Goal: Task Accomplishment & Management: Use online tool/utility

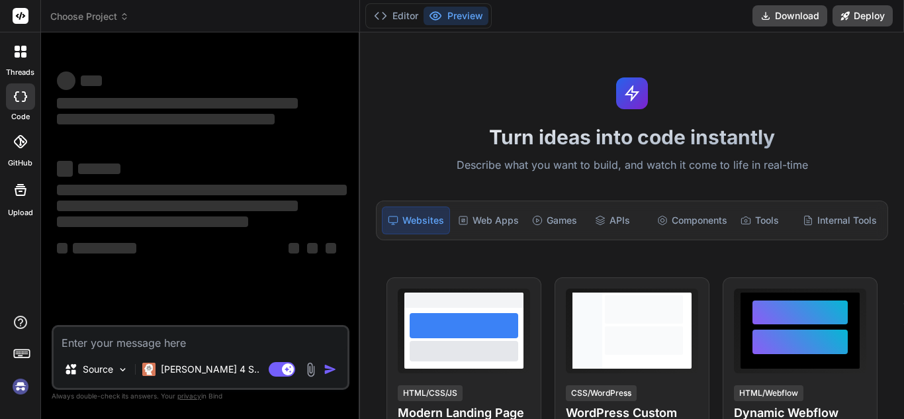
type textarea "x"
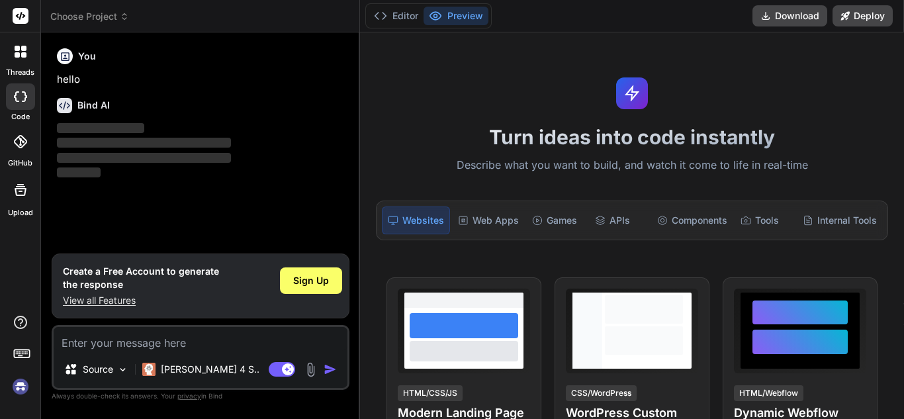
type textarea "Build a full-stack hotel food ordering system called QuickDine. Use React with …"
type textarea "x"
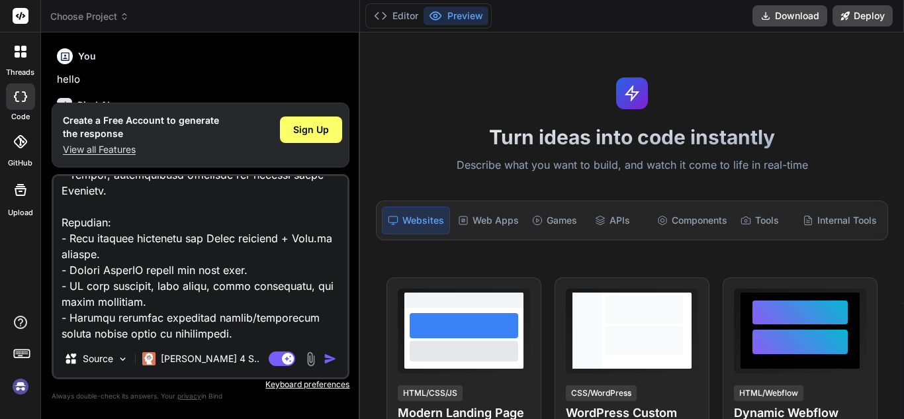
type textarea "Build a full-stack hotel food ordering system called QuickDine. Use React with …"
type textarea "x"
type textarea "Build a full-stack hotel food ordering system called QuickDine. Use React with …"
type textarea "x"
type textarea "Build a full-stack hotel food ordering system called QuickDine. Use React with …"
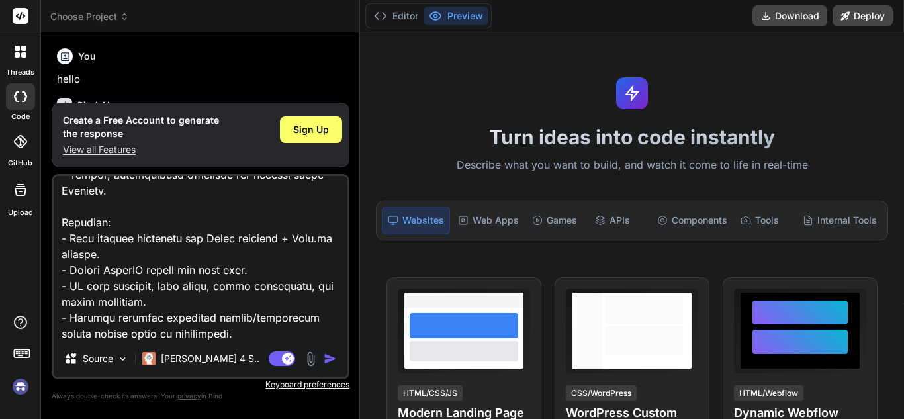
type textarea "x"
type textarea "Build a full-stack hotel food ordering system called QuickDine. Use React with …"
type textarea "x"
type textarea "Build a full-stack hotel food ordering system called QuickDine. Use React with …"
type textarea "x"
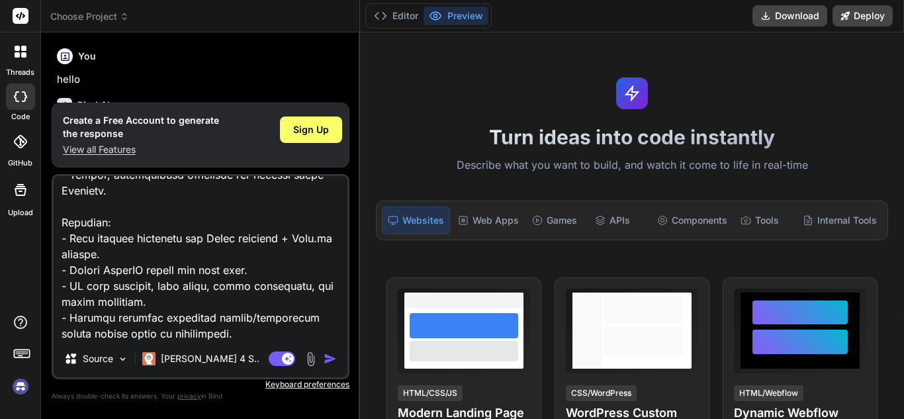
type textarea "Build a full-stack hotel food ordering system called QuickDine. Use React with …"
type textarea "x"
type textarea "Build a full-stack hotel food ordering system called QuickDine. Use React with …"
type textarea "x"
type textarea "Build a full-stack hotel food ordering system called QuickDine. Use React with …"
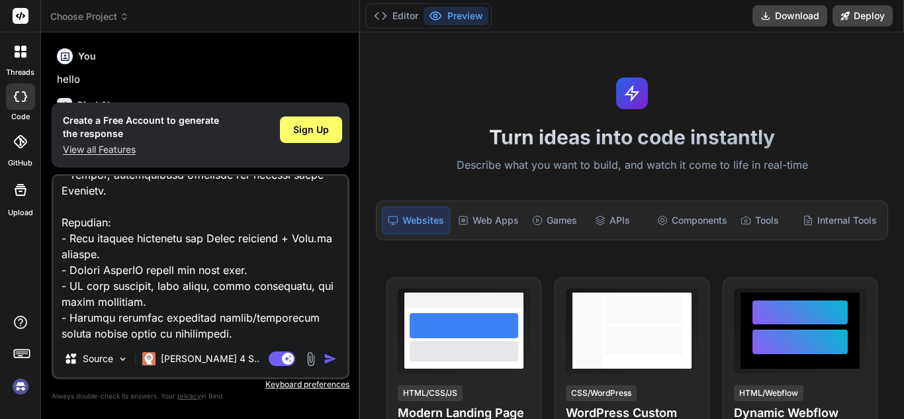
type textarea "x"
type textarea "Build a full-stack hotel food ordering system called QuickDine. Use React with …"
type textarea "x"
type textarea "Build a full-stack hotel food ordering system called QuickDine. Use React with …"
type textarea "x"
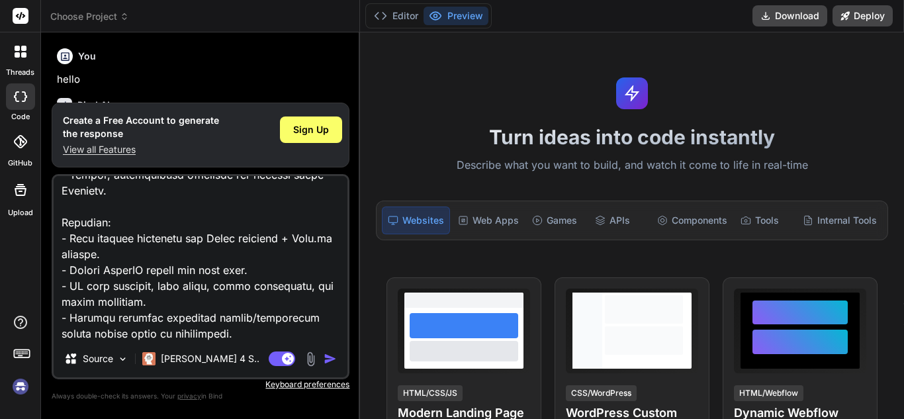
type textarea "Build a full-stack hotel food ordering system called QuickDine. Use React with …"
type textarea "x"
type textarea "Build a full-stack hotel food ordering system called QuickDine. Use React with …"
type textarea "x"
type textarea "Build a full-stack hotel food ordering system called QuickDine. Use React with …"
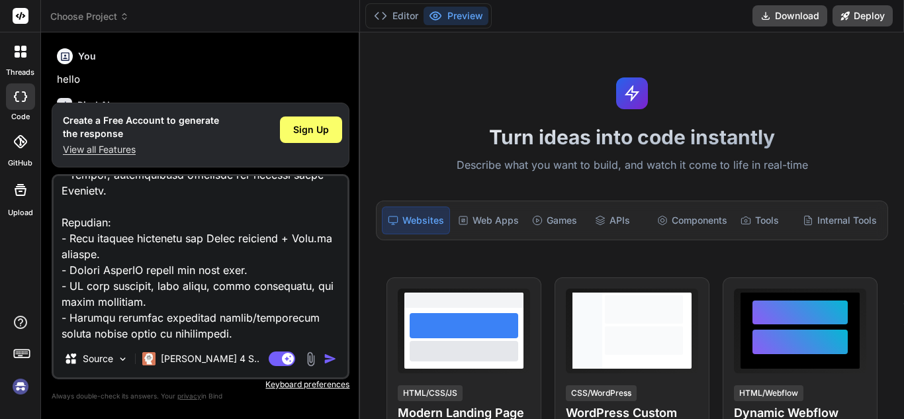
type textarea "x"
type textarea "Build a full-stack hotel food ordering system called QuickDine. Use React with …"
type textarea "x"
type textarea "Build a full-stack hotel food ordering system called QuickDine. Use React with …"
type textarea "x"
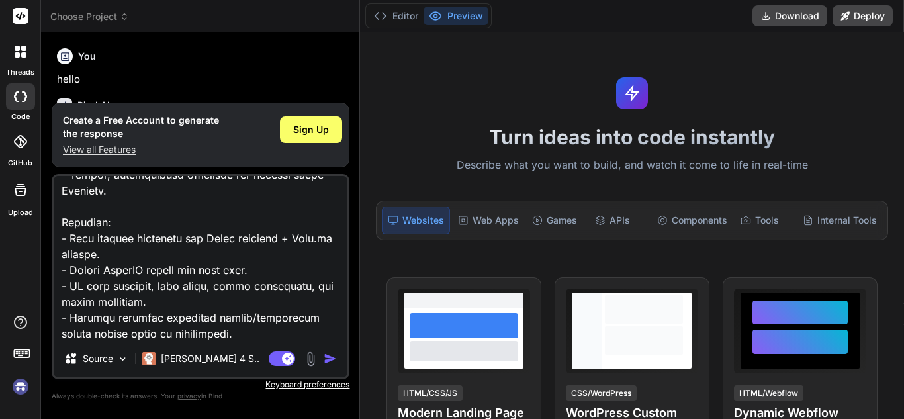
type textarea "Build a full-stack hotel food ordering system called QuickDine. Use React with …"
type textarea "x"
type textarea "Build a full-stack hotel food ordering system called QuickDine. Use React with …"
type textarea "x"
type textarea "Build a full-stack hotel food ordering system called QuickDine. Use React with …"
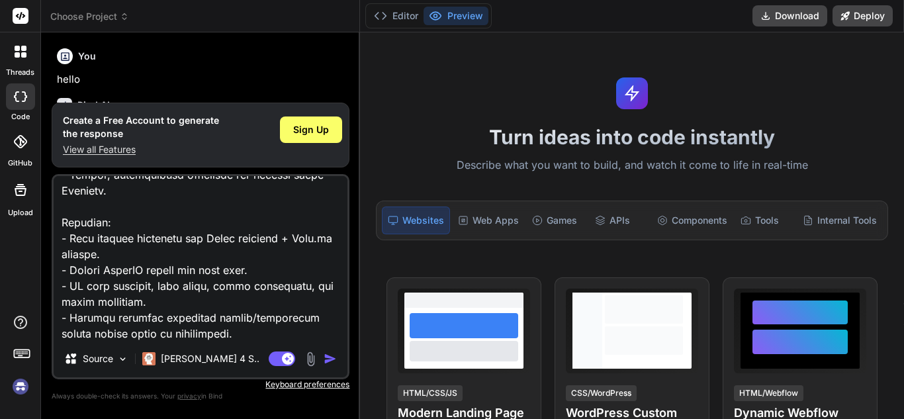
type textarea "x"
type textarea "Build a full-stack hotel food ordering system called QuickDine. Use React with …"
type textarea "x"
type textarea "Build a full-stack hotel food ordering system called QuickDine. Use React with …"
type textarea "x"
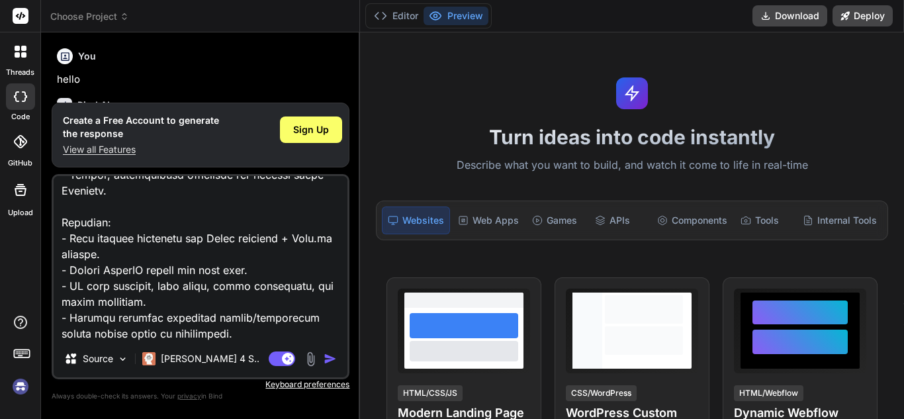
type textarea "Build a full-stack hotel food ordering system called QuickDine. Use React with …"
type textarea "x"
type textarea "Build a full-stack hotel food ordering system called QuickDine. Use React with …"
type textarea "x"
type textarea "Build a full-stack hotel food ordering system called QuickDine. Use React with …"
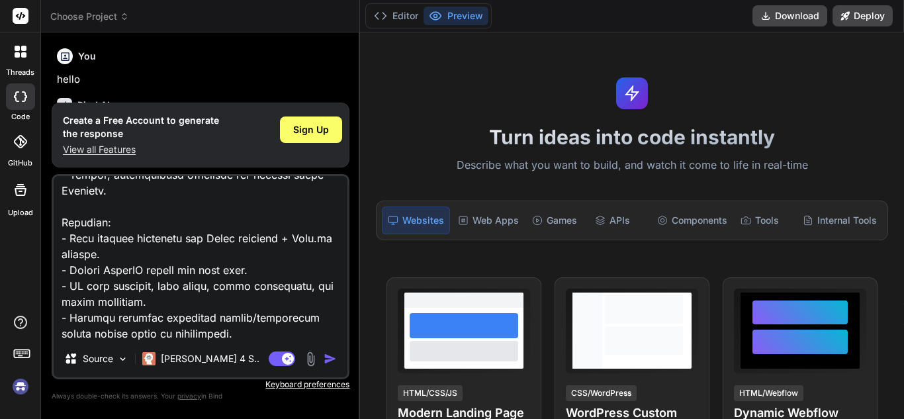
type textarea "x"
type textarea "Build a full-stack hotel food ordering system called QuickDine. Use React with …"
type textarea "x"
type textarea "Build a full-stack hotel food ordering system called QuickDine. Use React with …"
type textarea "x"
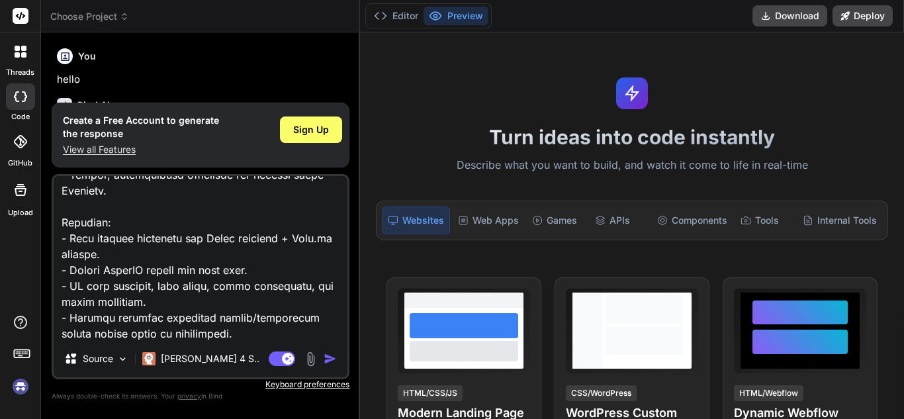
type textarea "Build a full-stack hotel food ordering system called QuickDine. Use React with …"
type textarea "x"
type textarea "Build a full-stack hotel food ordering system called QuickDine. Use React with …"
type textarea "x"
type textarea "Build a full-stack hotel food ordering system called QuickDine. Use React with …"
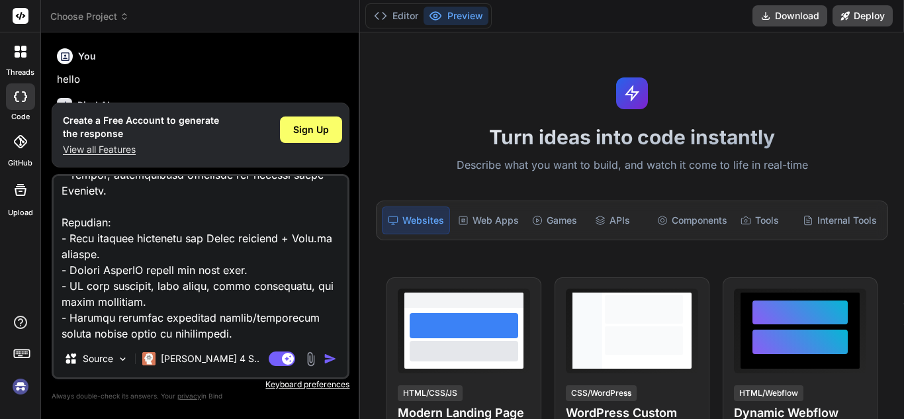
type textarea "x"
type textarea "Build a full-stack hotel food ordering system called QuickDine. Use React with …"
type textarea "x"
type textarea "Build a full-stack hotel food ordering system called QuickDine. Use React with …"
type textarea "x"
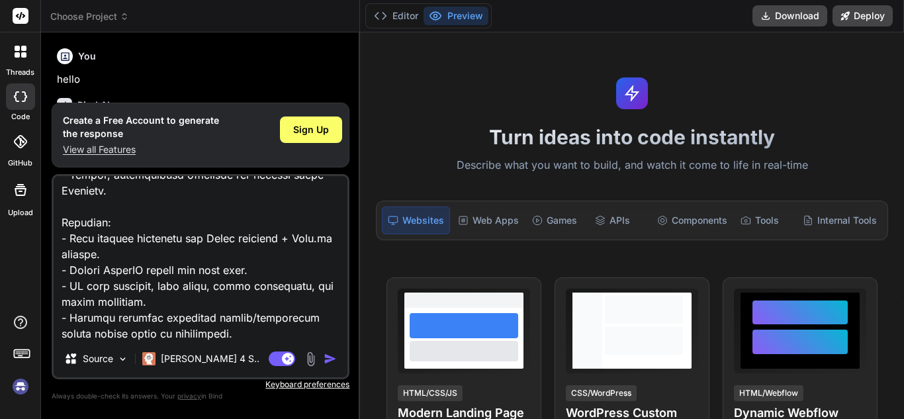
type textarea "Build a full-stack hotel food ordering system called QuickDine. Use React with …"
type textarea "x"
type textarea "Build a full-stack hotel food ordering system called QuickDine. Use React with …"
type textarea "x"
type textarea "Build a full-stack hotel food ordering system called QuickDine. Use React with …"
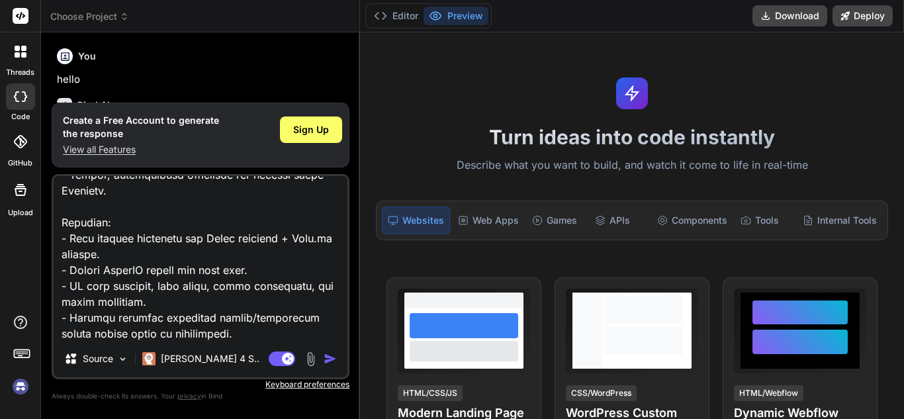
type textarea "x"
type textarea "Build a full-stack hotel food ordering system called QuickDine. Use React with …"
type textarea "x"
type textarea "Build a full-stack hotel food ordering system called QuickDine. Use React with …"
type textarea "x"
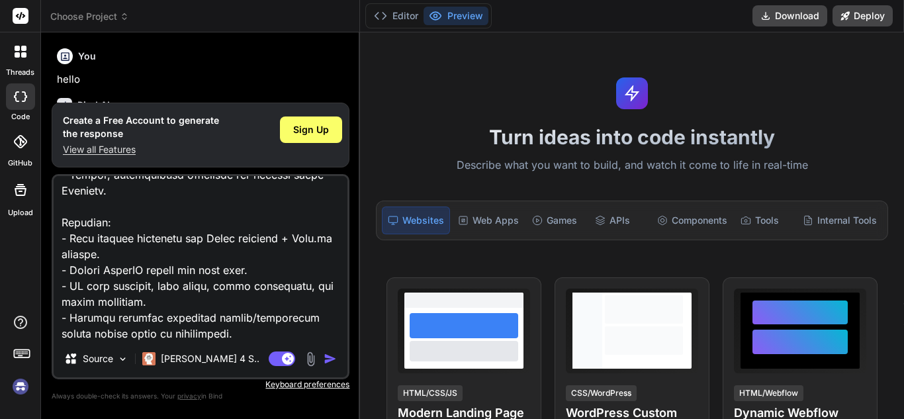
type textarea "Build a full-stack hotel food ordering system called QuickDine. Use React with …"
type textarea "x"
type textarea "Build a full-stack hotel food ordering system called QuickDine. Use React with …"
type textarea "x"
type textarea "Build a full-stack hotel food ordering system called QuickDine. Use React with …"
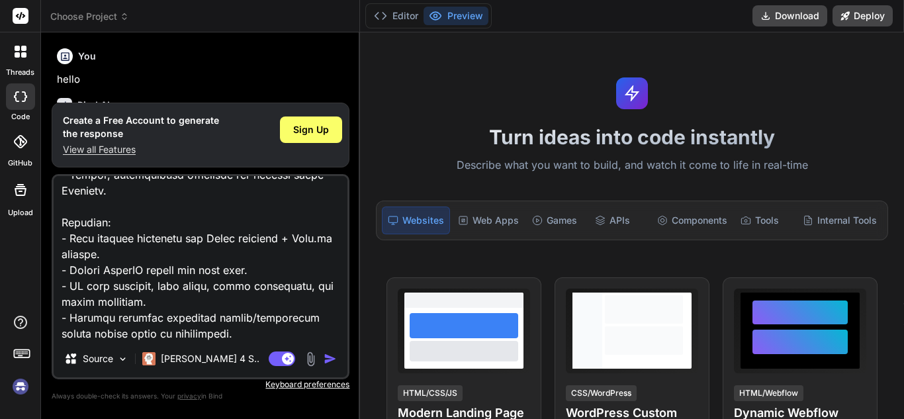
type textarea "x"
type textarea "Build a full-stack hotel food ordering system called QuickDine. Use React with …"
type textarea "x"
type textarea "Build a full-stack hotel food ordering system called QuickDine. Use React with …"
type textarea "x"
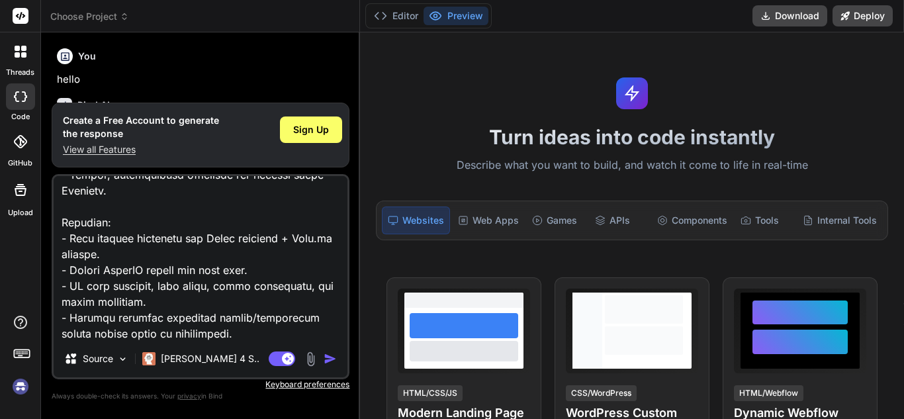
type textarea "Build a full-stack hotel food ordering system called QuickDine. Use React with …"
type textarea "x"
type textarea "Build a full-stack hotel food ordering system called QuickDine. Use React with …"
type textarea "x"
type textarea "Build a full-stack hotel food ordering system called QuickDine. Use React with …"
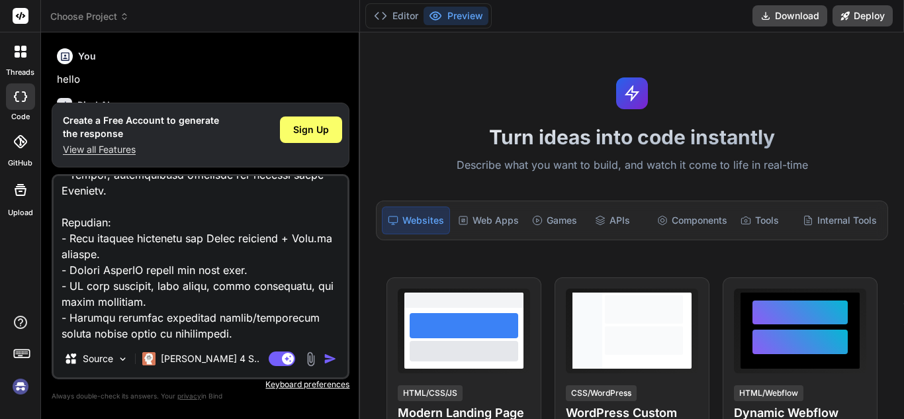
type textarea "x"
type textarea "Build a full-stack hotel food ordering system called QuickDine. Use React with …"
type textarea "x"
type textarea "Build a full-stack hotel food ordering system called QuickDine. Use React with …"
type textarea "x"
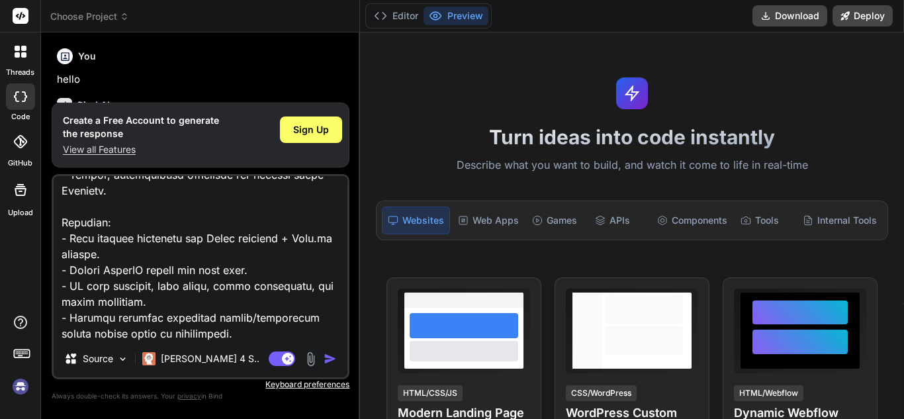
type textarea "Build a full-stack hotel food ordering system called QuickDine. Use React with …"
type textarea "x"
type textarea "Build a full-stack hotel food ordering system called QuickDine. Use React with …"
type textarea "x"
type textarea "Build a full-stack hotel food ordering system called QuickDine. Use React with …"
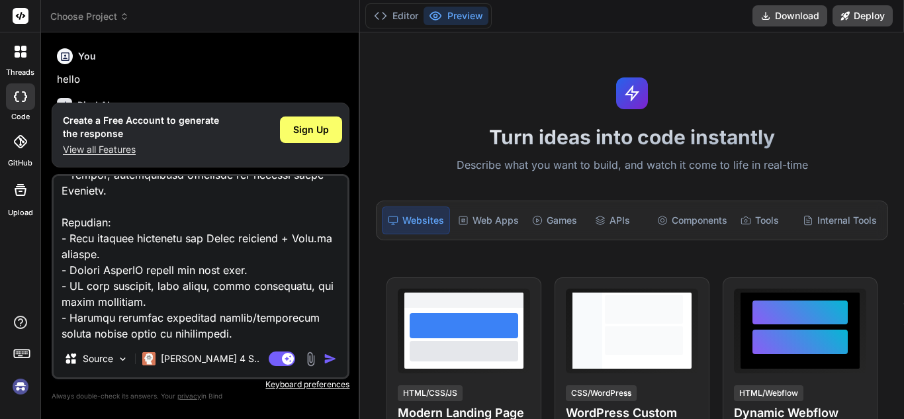
type textarea "x"
type textarea "Build a full-stack hotel food ordering system called QuickDine. Use React with …"
type textarea "x"
type textarea "Build a full-stack hotel food ordering system called QuickDine. Use React with …"
type textarea "x"
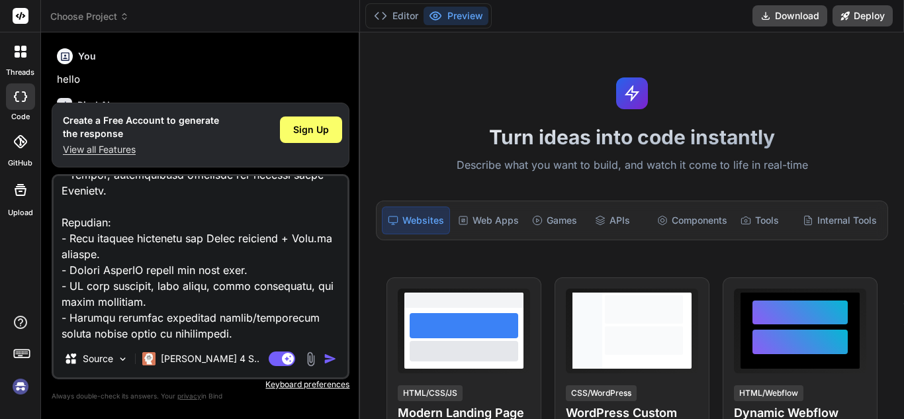
type textarea "Build a full-stack hotel food ordering system called QuickDine. Use React with …"
type textarea "x"
type textarea "Build a full-stack hotel food ordering system called QuickDine. Use React with …"
type textarea "x"
type textarea "Build a full-stack hotel food ordering system called QuickDine. Use React with …"
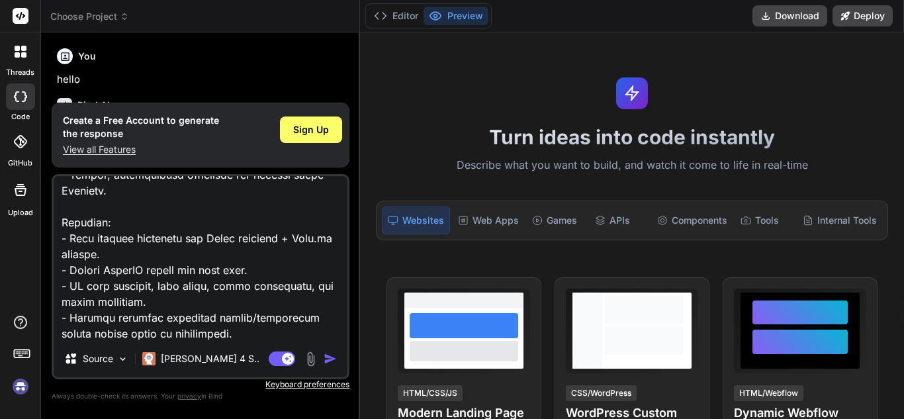
type textarea "x"
type textarea "Build a full-stack hotel food ordering system called QuickDine. Use React with …"
type textarea "x"
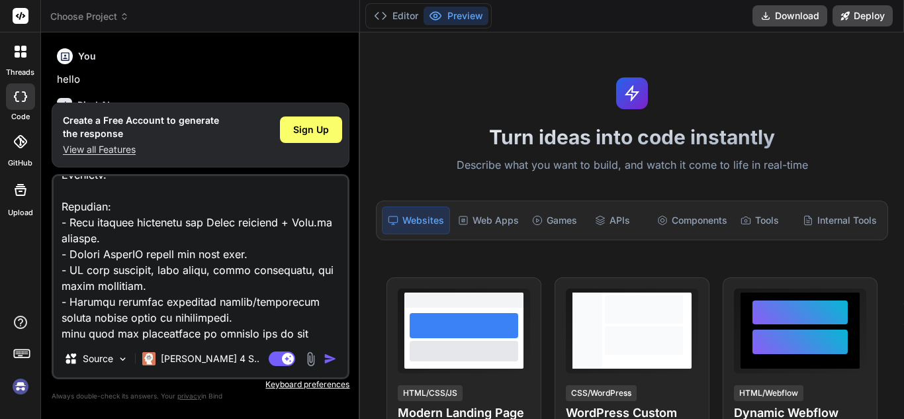
type textarea "Build a full-stack hotel food ordering system called QuickDine. Use React with …"
type textarea "x"
type textarea "Build a full-stack hotel food ordering system called QuickDine. Use React with …"
type textarea "x"
type textarea "Build a full-stack hotel food ordering system called QuickDine. Use React with …"
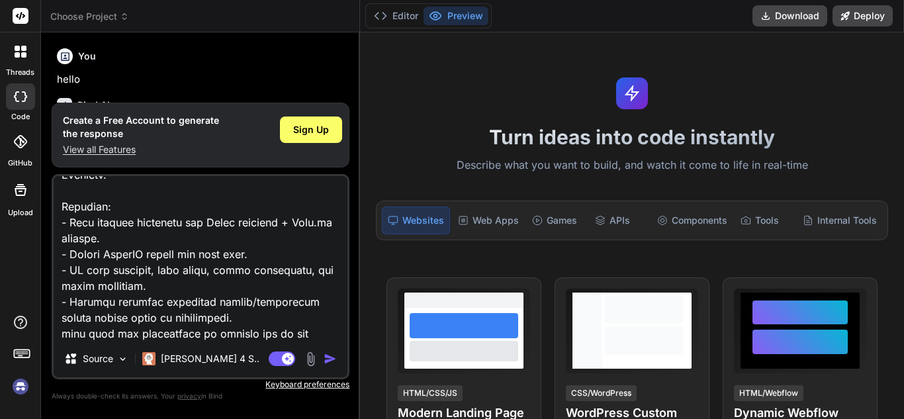
type textarea "x"
type textarea "Build a full-stack hotel food ordering system called QuickDine. Use React with …"
click at [320, 136] on div "Sign Up" at bounding box center [311, 129] width 62 height 26
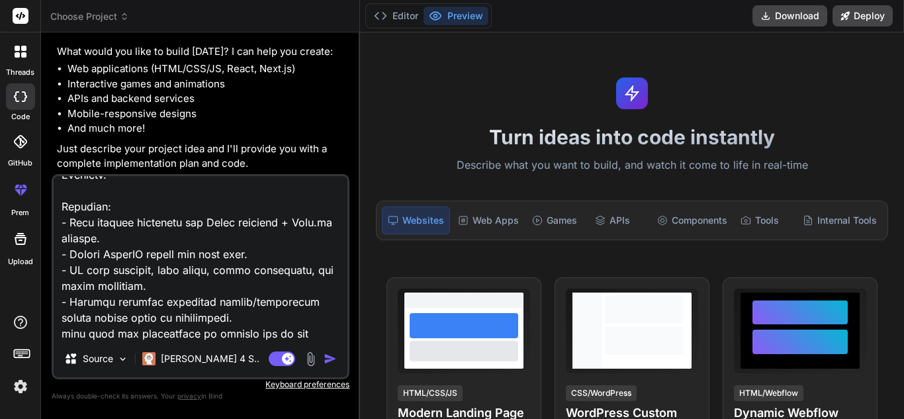
scroll to position [142, 0]
click at [161, 341] on div "Source [PERSON_NAME] 4 S.. Agent Mode. When this toggle is activated, AI automa…" at bounding box center [201, 276] width 298 height 205
click at [122, 336] on textarea at bounding box center [201, 258] width 294 height 164
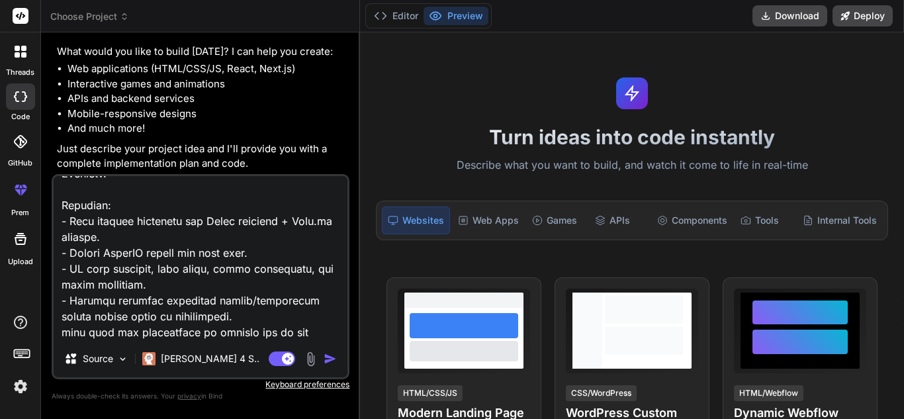
click at [24, 191] on icon at bounding box center [24, 192] width 6 height 7
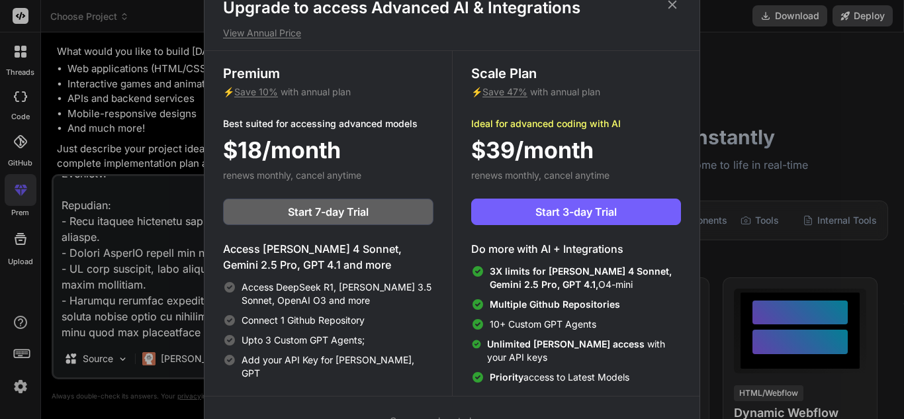
click at [24, 191] on div "Upgrade to access Advanced AI & Integrations View Annual Price Premium ⚡ Save 1…" at bounding box center [452, 209] width 904 height 419
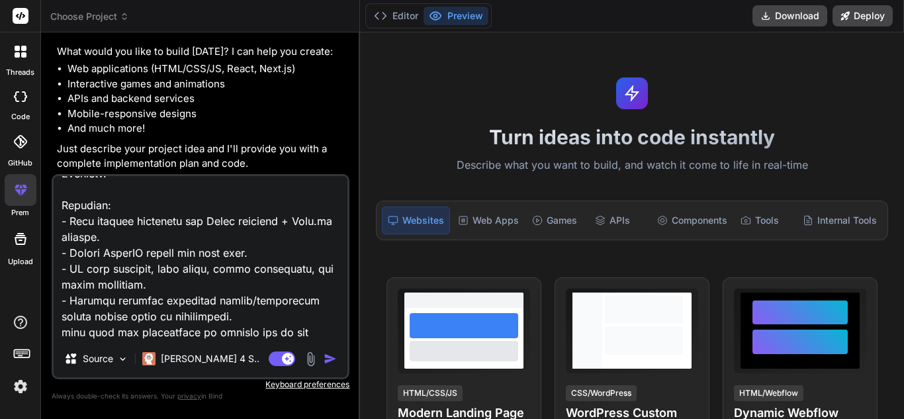
click at [13, 62] on div at bounding box center [21, 52] width 28 height 28
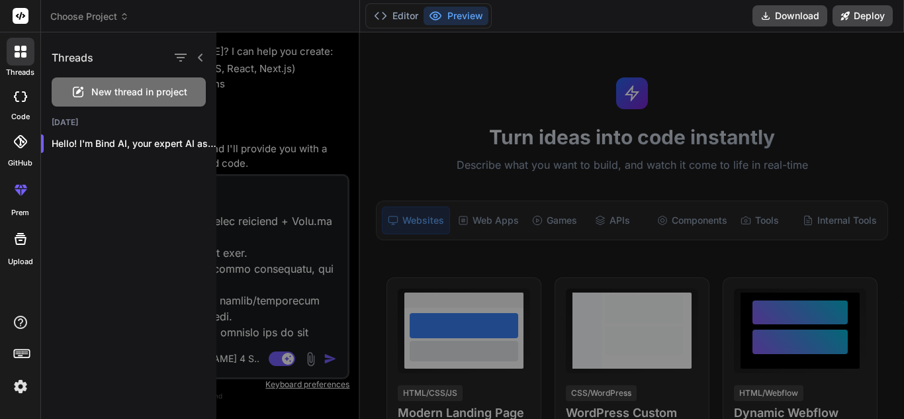
click at [109, 92] on span "New thread in project" at bounding box center [139, 91] width 96 height 13
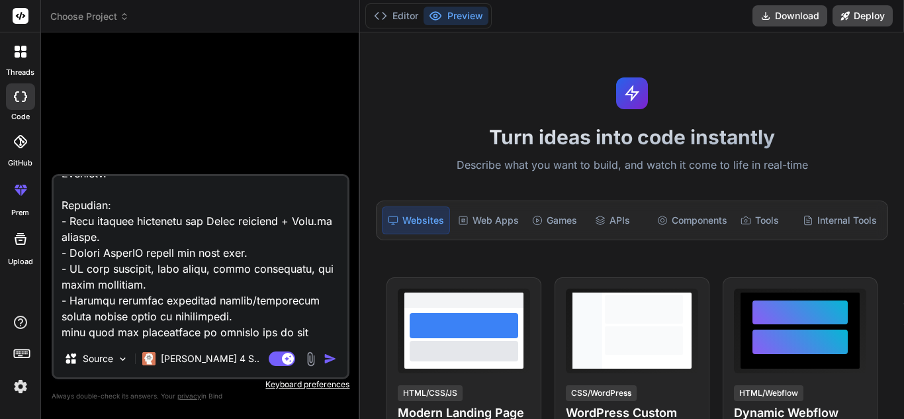
scroll to position [0, 0]
click at [331, 361] on img "button" at bounding box center [330, 358] width 13 height 13
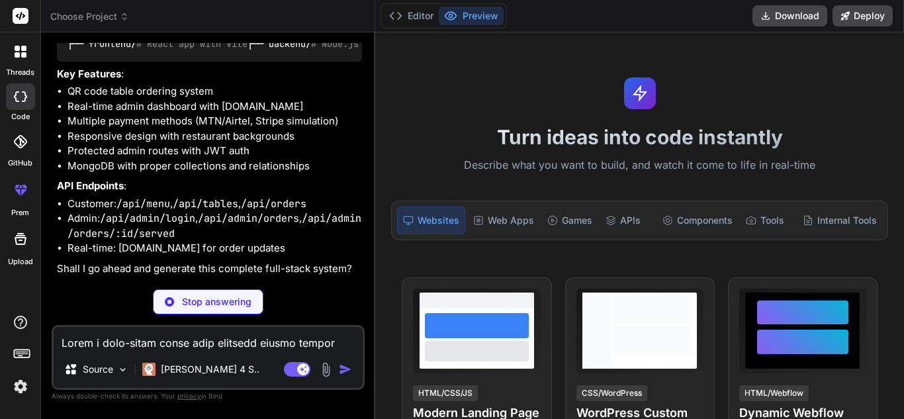
scroll to position [773, 0]
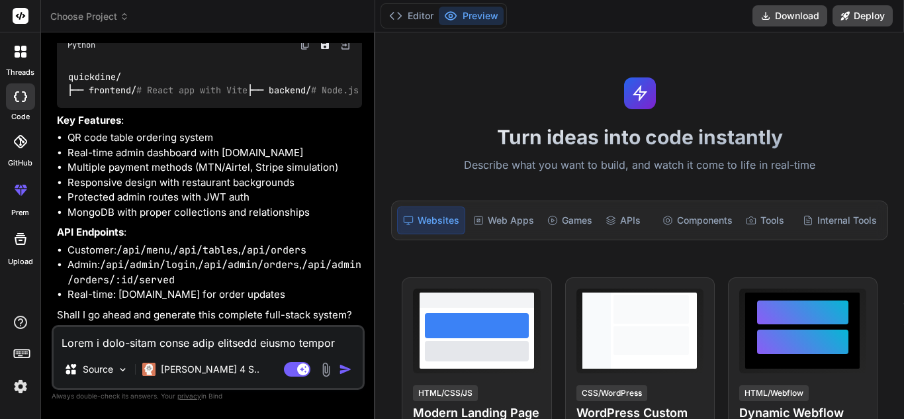
type textarea "x"
click at [232, 347] on textarea at bounding box center [208, 339] width 309 height 24
type textarea "y"
type textarea "x"
type textarea "ye"
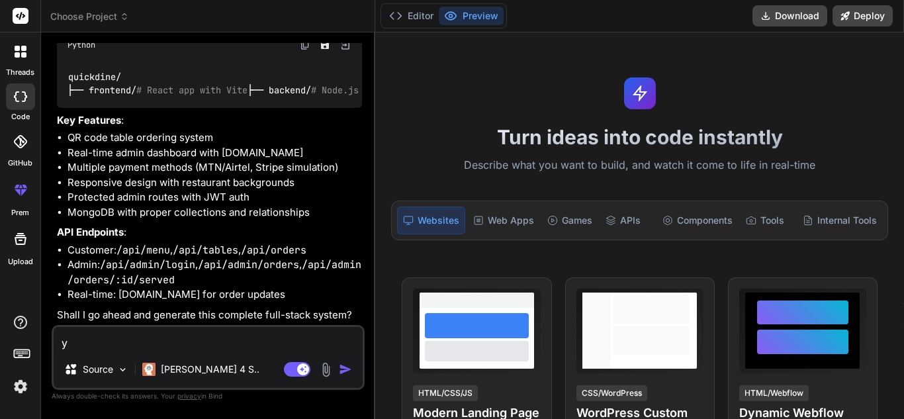
type textarea "x"
type textarea "yes"
type textarea "x"
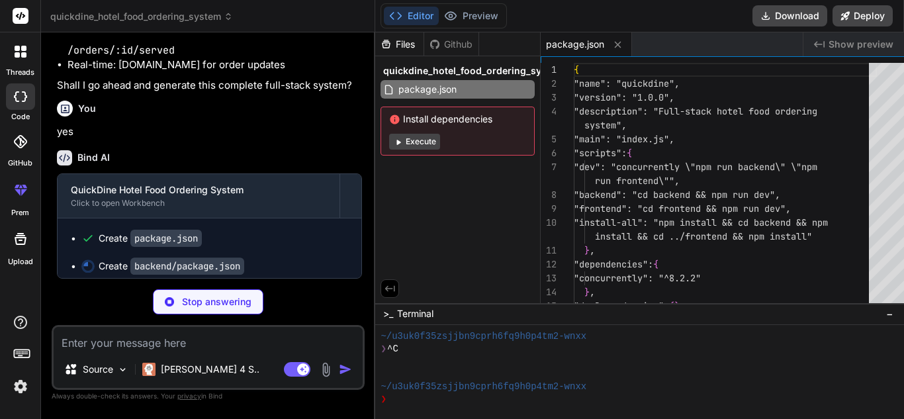
scroll to position [1003, 0]
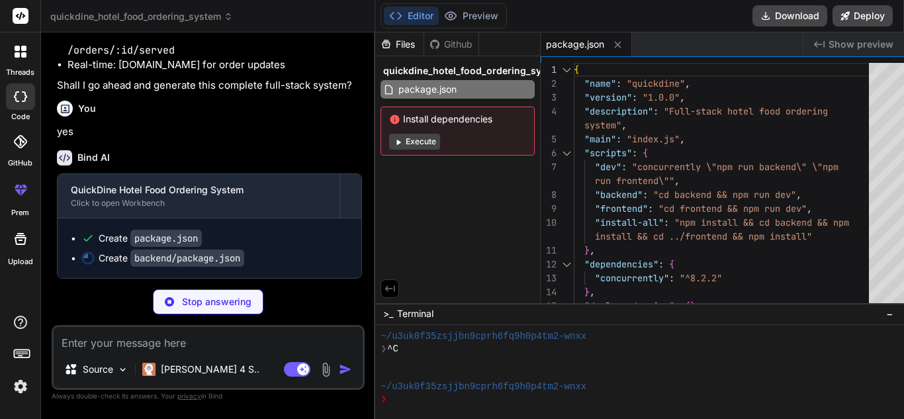
type textarea "x"
type textarea "}, "devDependencies": { "nodemon": "^3.0.1" } }"
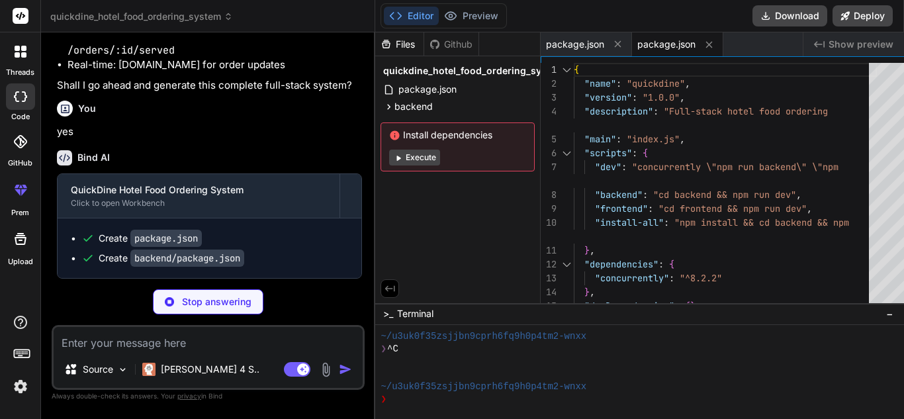
type textarea "x"
type textarea "PORT=5000 MONGODB_URI=mongodb://localhost:27017/quickdine JWT_SECRET=your_jwt_s…"
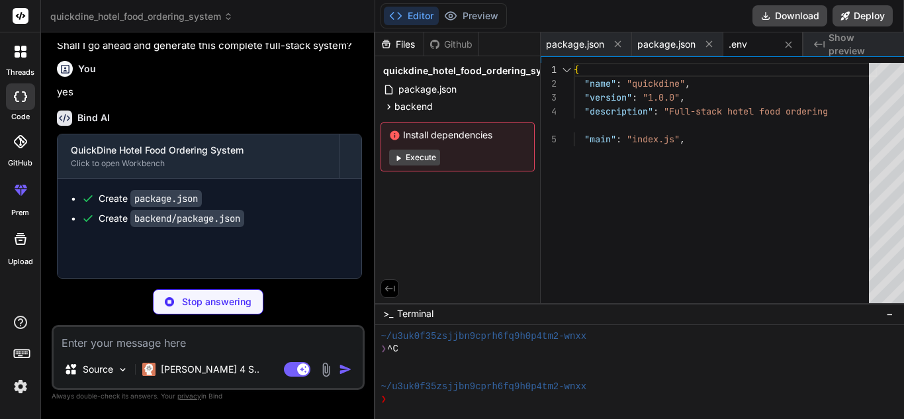
type textarea "x"
type textarea "res.json({ message: 'QuickDine API is running!' }); }); const PORT = process.en…"
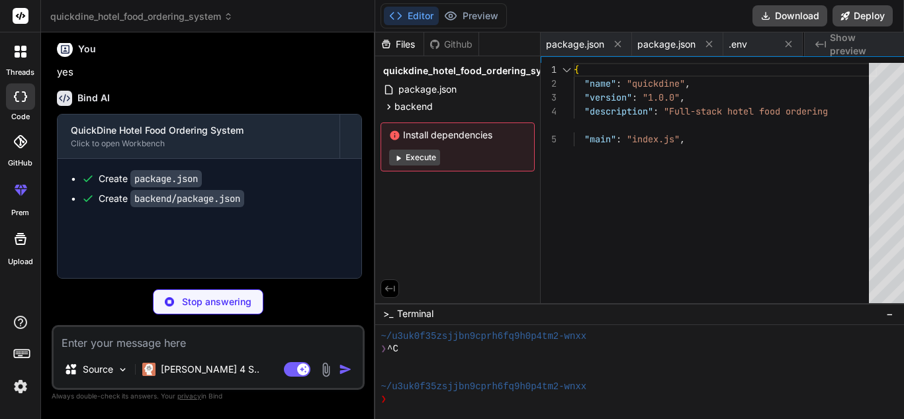
type textarea "x"
type textarea "(password) { return await [DOMAIN_NAME](password, this.password); }; module.exp…"
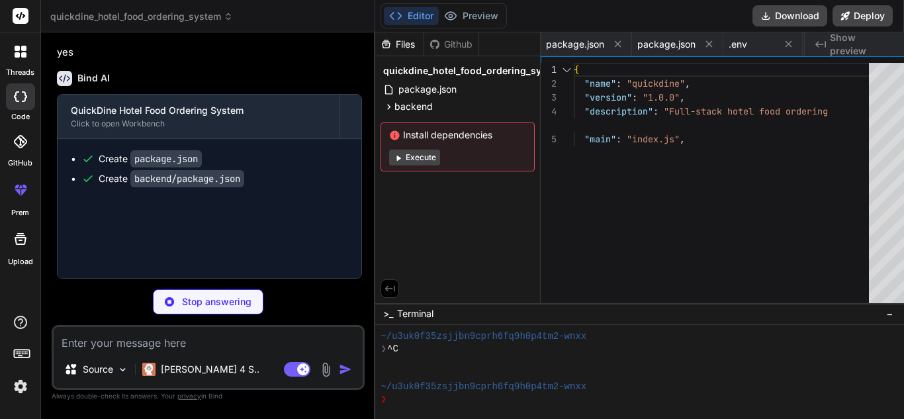
type textarea "x"
type textarea "module.exports = mongoose.model('Table', tableSchema);"
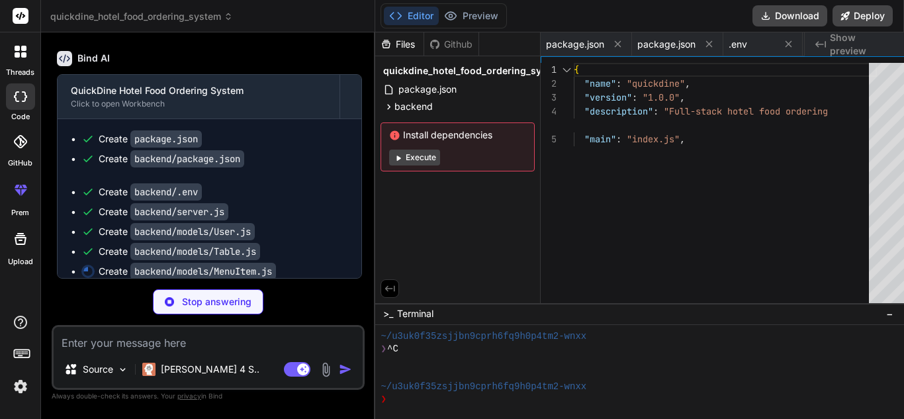
scroll to position [0, 222]
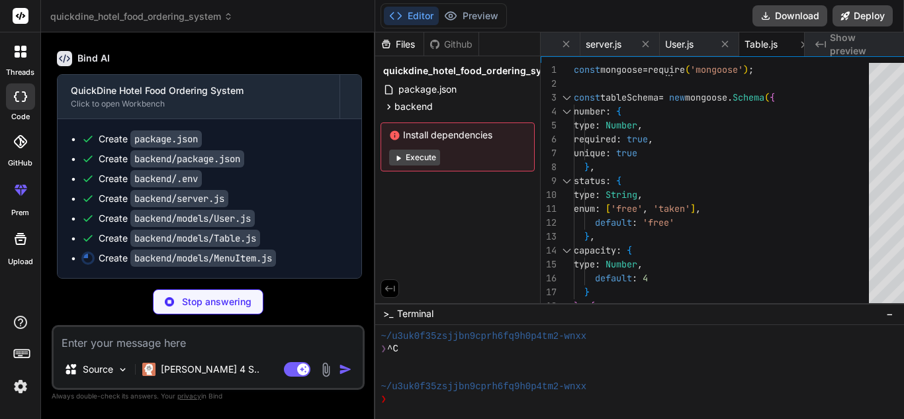
type textarea "x"
type textarea "timestamps: true }); module.exports = mongoose.model('MenuItem', menuItemSchema…"
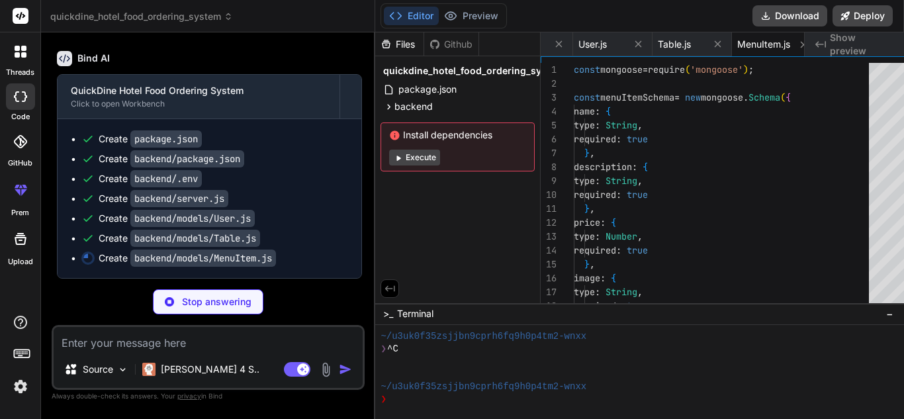
scroll to position [1122, 0]
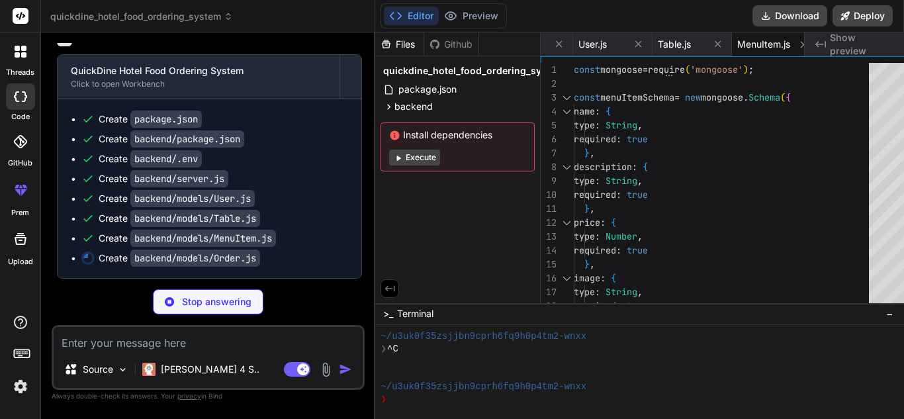
type textarea "x"
type textarea "}, { timestamps: true }); module.exports = mongoose.model('Order', orderSchema);"
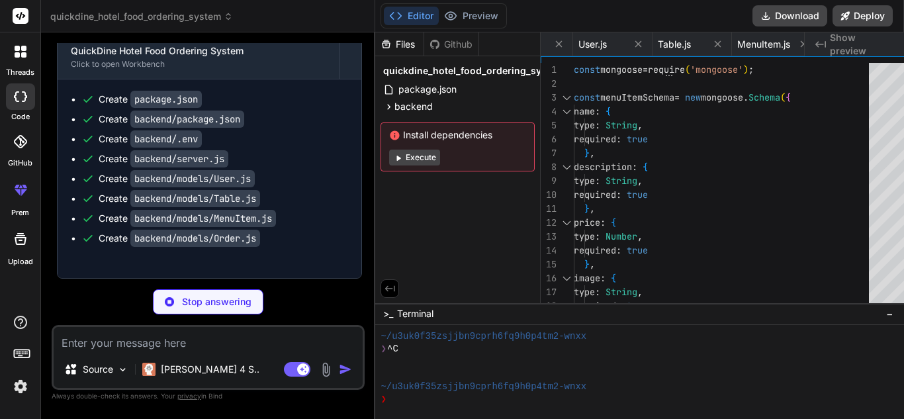
type textarea "x"
type textarea "res.status(401).json({ message: 'Authorization failed' }); } }; module.exports …"
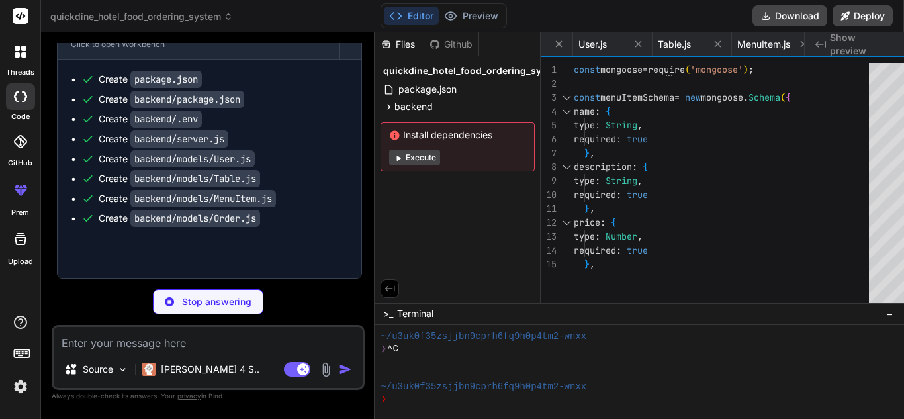
type textarea "x"
type textarea "}); module.exports = router;"
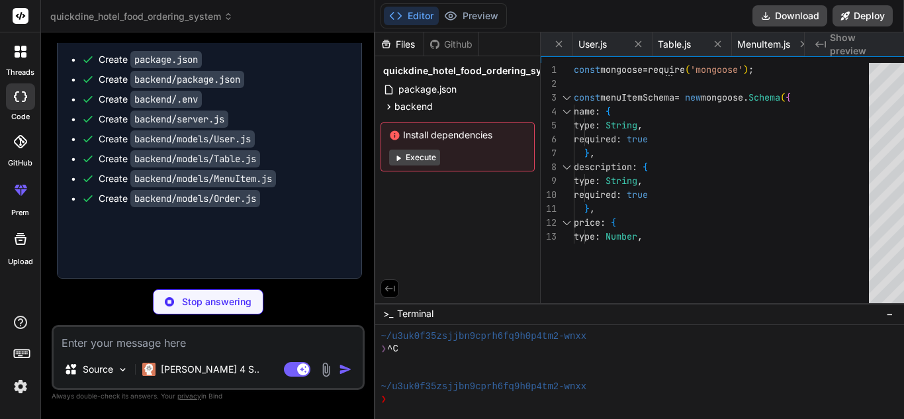
type textarea "x"
type textarea "} }); module.exports = router;"
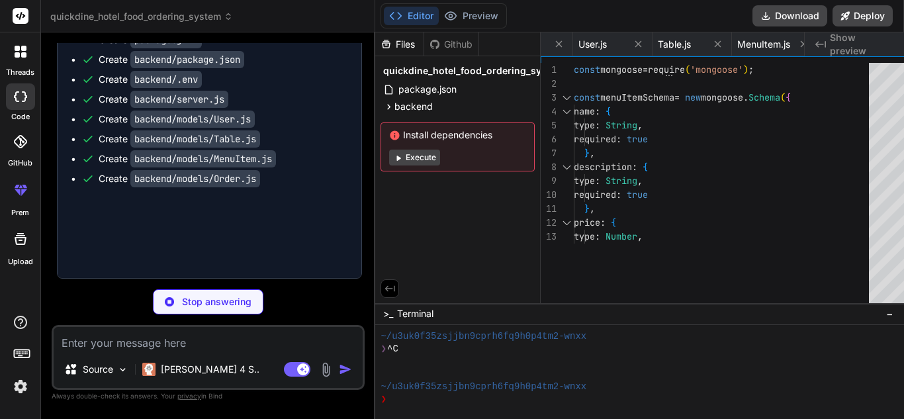
type textarea "x"
type textarea "module.exports = router;"
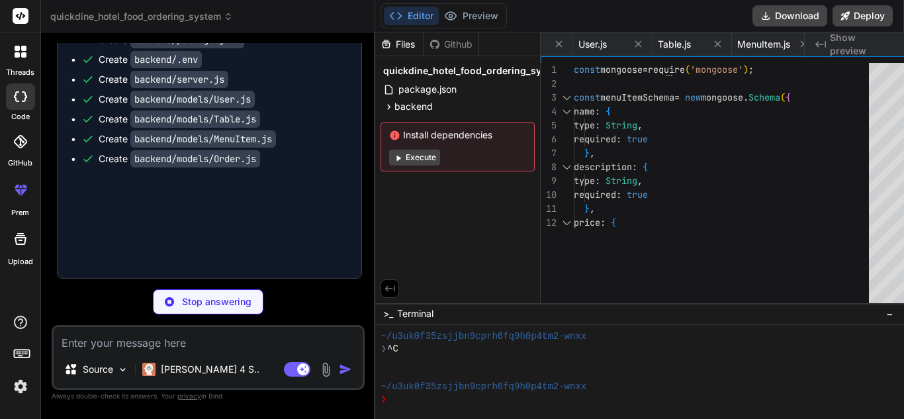
type textarea "x"
type textarea "res.status(500).json({ message: 'Server error', error: error.message }); } }); …"
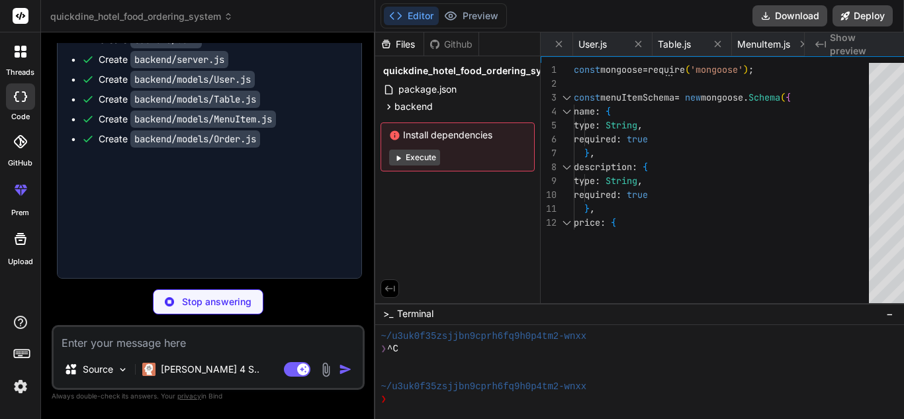
type textarea "x"
type textarea "console.error('Error seeding database:', error); process.exit(1); } }; seedData…"
type textarea "x"
type textarea ""@types/react-dom": "^18.2.7", "@vitejs/plugin-react": "^4.0.3", "autoprefixer"…"
type textarea "x"
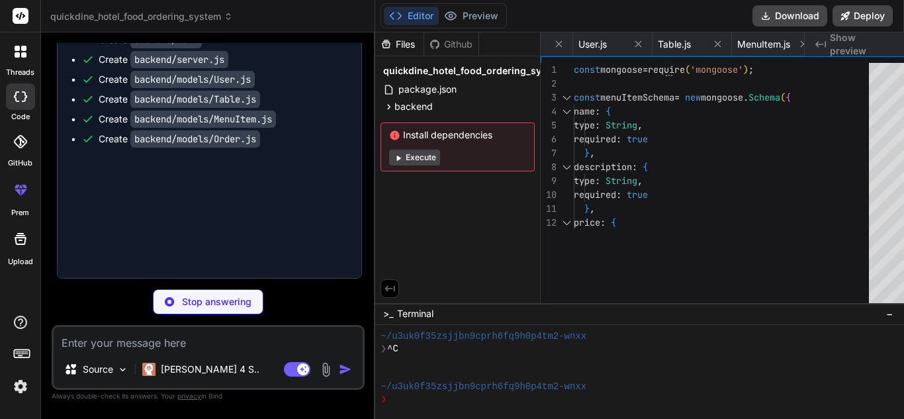
type textarea "<body> <div id="root"></div> <script type="module" src="/src/main.jsx"></script…"
type textarea "x"
type textarea "changeOrigin: true } } } })"
type textarea "x"
type textarea "900: '#004d40' }, gold: '#fbc02d' } }, }, plugins: [], }"
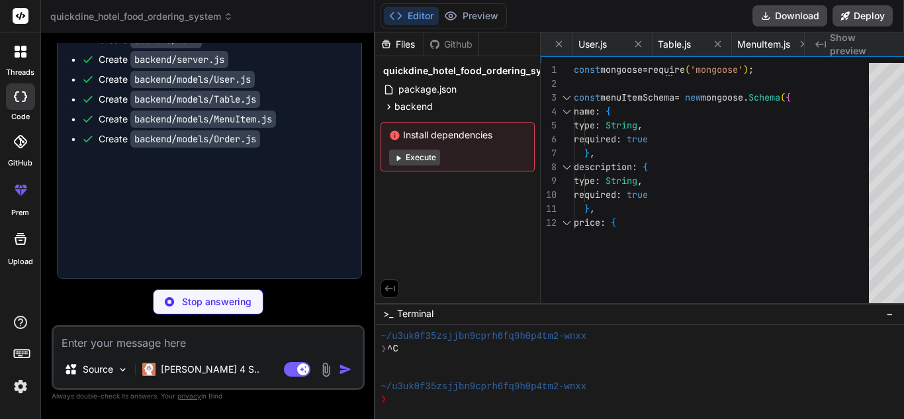
type textarea "x"
type textarea "export default { plugins: { tailwindcss: {}, autoprefixer: {}, }, }"
type textarea "x"
type textarea ")"
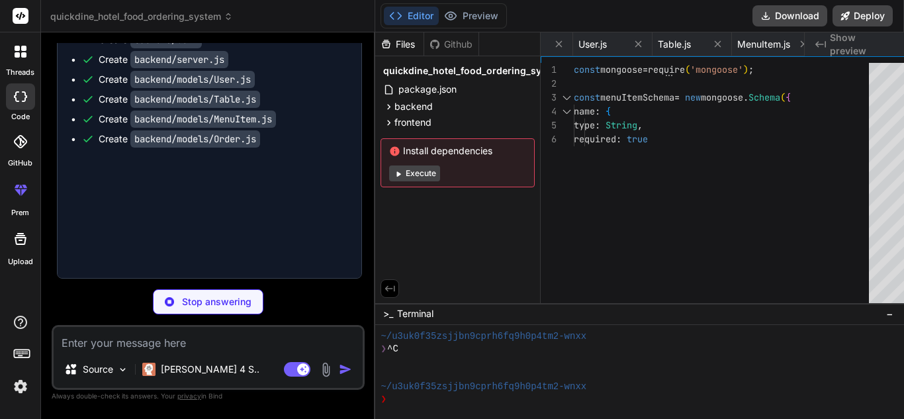
type textarea "x"
type textarea ".glass-panel { @apply bg-[PERSON_NAME]-opacity-95 backdrop-blur-md rounded-xl s…"
type textarea "x"
type textarea "export default App;"
type textarea "x"
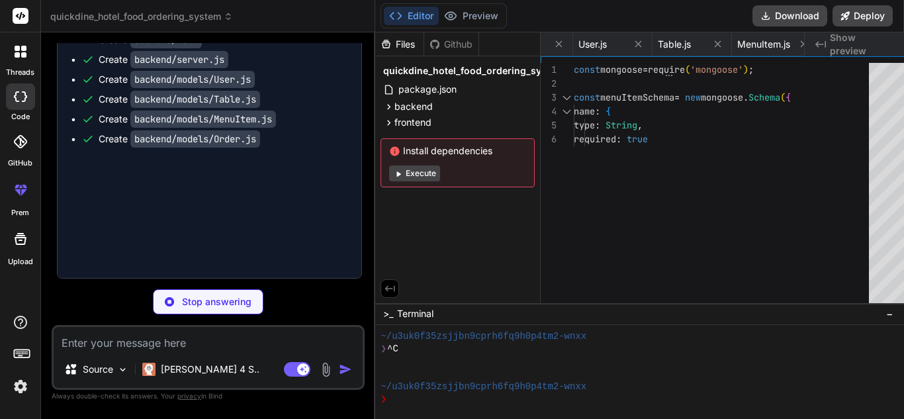
type textarea "); };"
type textarea "x"
type textarea "return ( <CartContext.Provider value={value}> {children} </CartContext.Provider…"
type textarea "x"
type textarea "return children; }; export default ProtectedRoute;"
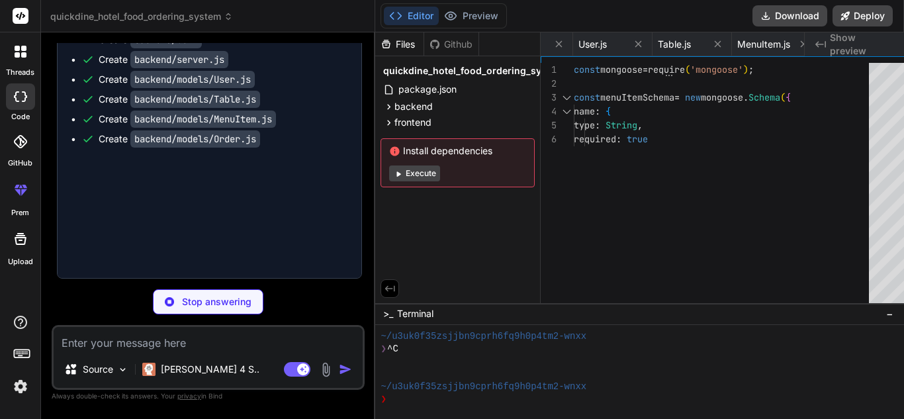
type textarea "x"
type textarea "</Link> </div> </div> </header> ); }; export default Header;"
type textarea "x"
type textarea "}; export default CartItem;"
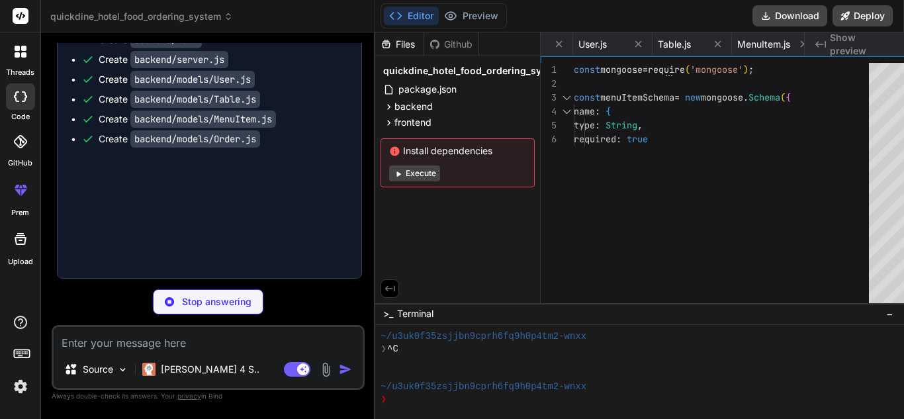
type textarea "x"
type textarea "<div className="flex justify-center items-center"> <div className={`animate-spi…"
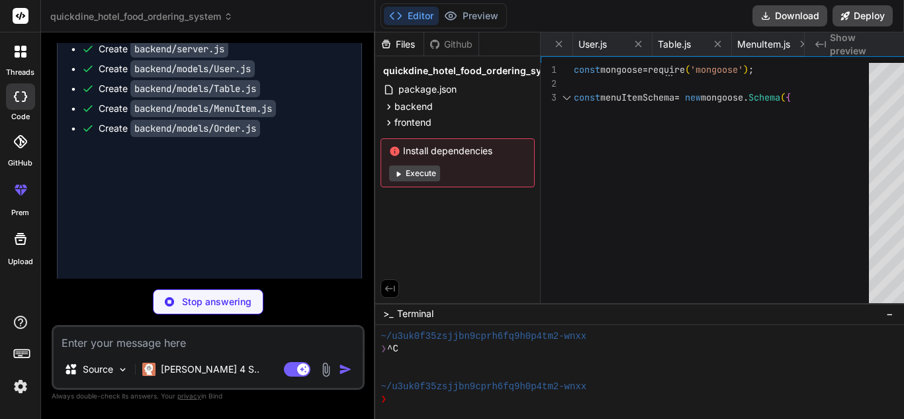
type textarea "x"
type textarea "export default HomePage;"
type textarea "x"
type textarea ")} </div> </div> </div> ); }; export default MenuPage;"
type textarea "x"
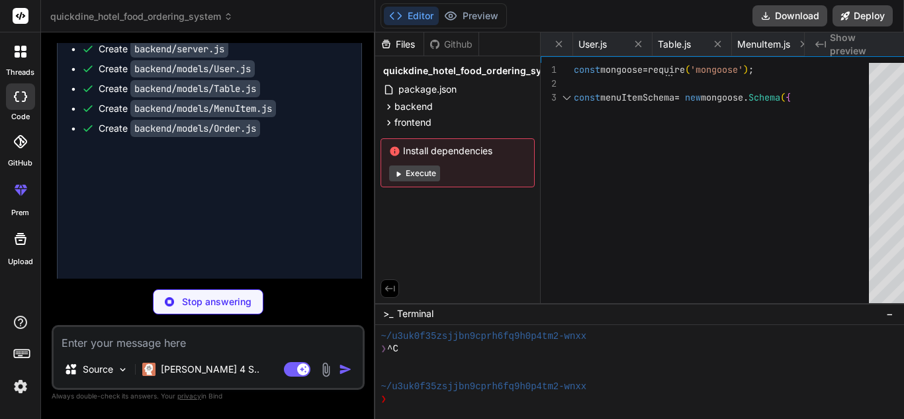
type textarea "); }; export default CartPage;"
type textarea "x"
type textarea "}; export default CheckoutPage;"
type textarea "x"
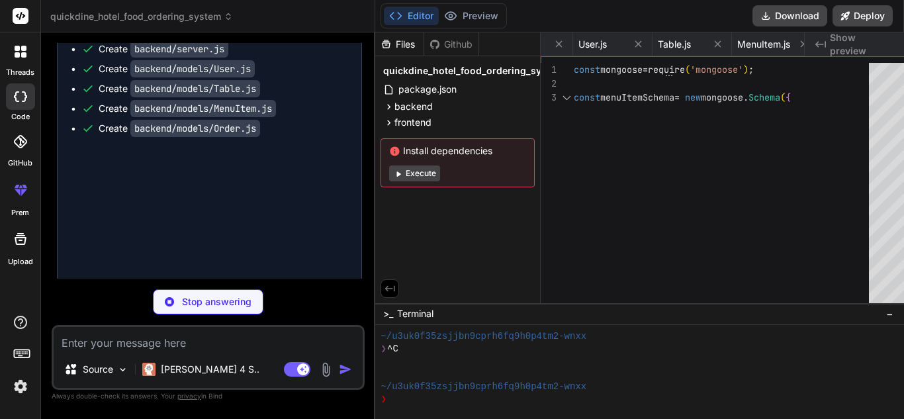
type textarea "</div> </div> </div> ); }; export default AdminLogin;"
type textarea "x"
type textarea "4. Test thoroughly 5. Submit a pull request ## License This project is licensed…"
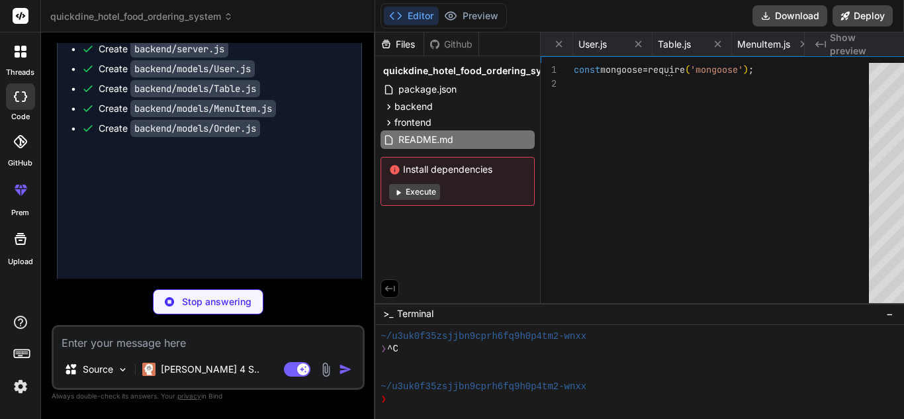
type textarea "x"
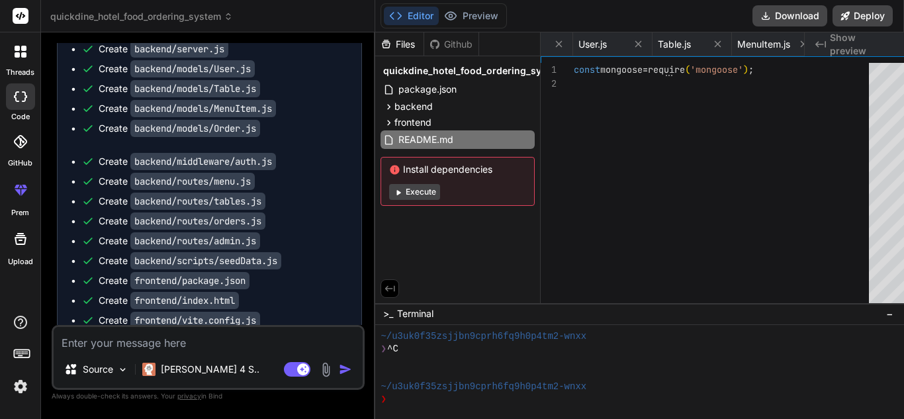
type textarea "2. Create a feature branch 3. Make your changes 4. Test thoroughly 5. Submit a …"
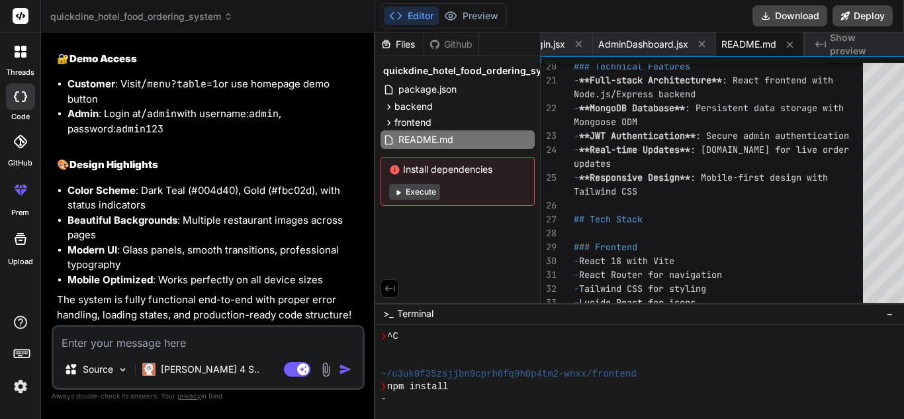
scroll to position [2766, 0]
click at [408, 198] on button "Execute" at bounding box center [414, 192] width 51 height 16
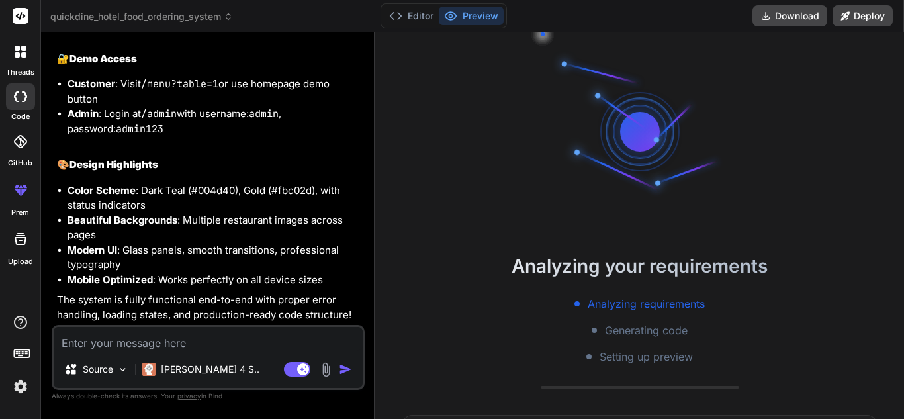
scroll to position [327, 0]
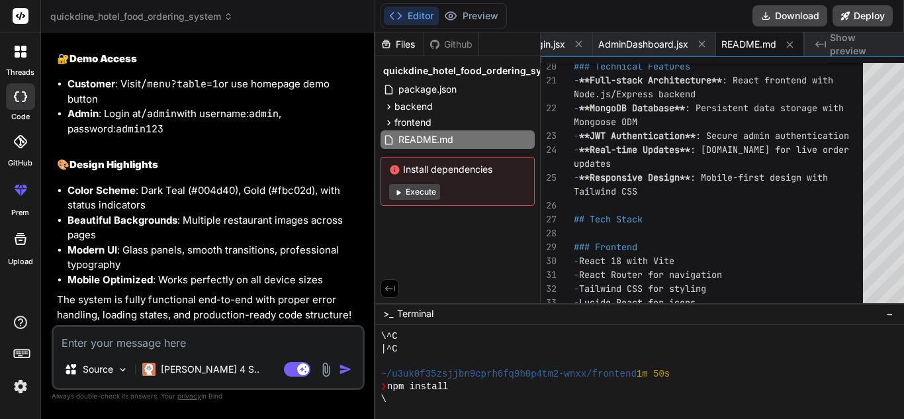
click at [408, 193] on button "Execute" at bounding box center [414, 192] width 51 height 16
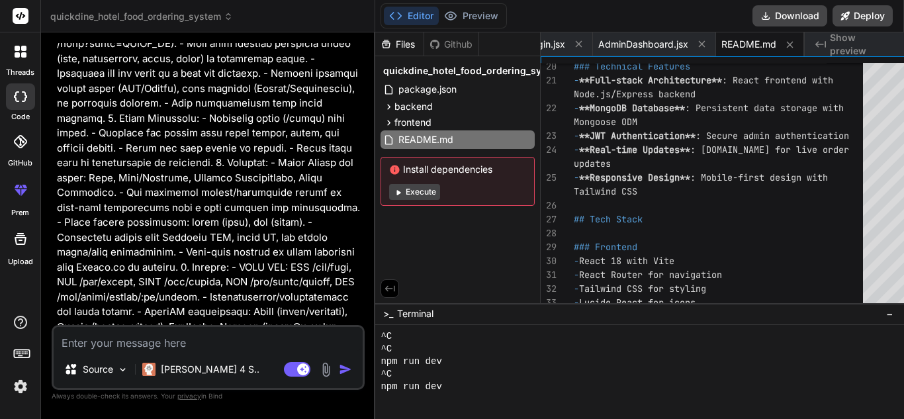
scroll to position [0, 0]
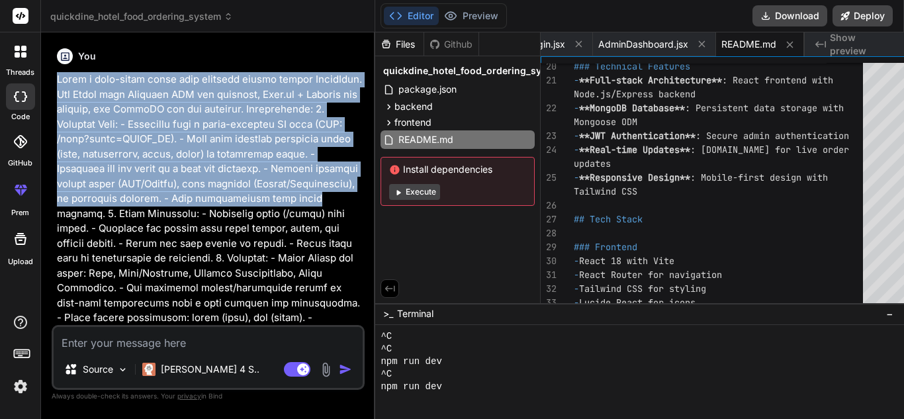
drag, startPoint x: 56, startPoint y: 79, endPoint x: 165, endPoint y: 208, distance: 169.4
click at [165, 208] on div "You Bind AI 🔹 Project : QuickDine Hotel Food Ordering System 🔧 Tech Stack : Rea…" at bounding box center [209, 184] width 310 height 282
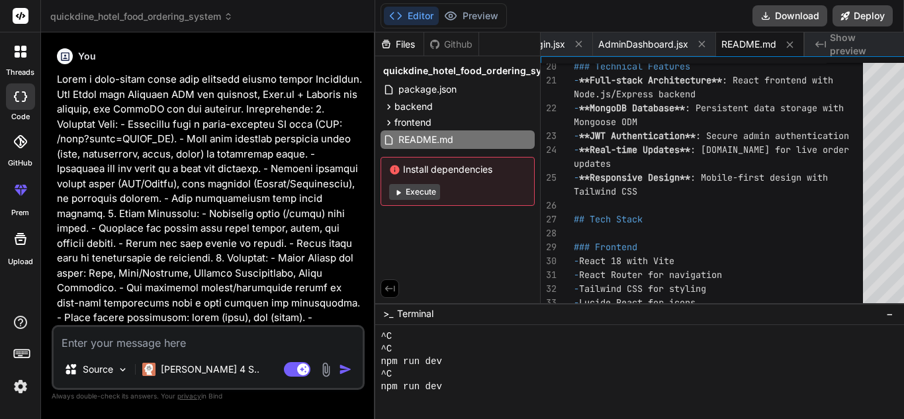
click at [303, 213] on p at bounding box center [209, 325] width 305 height 506
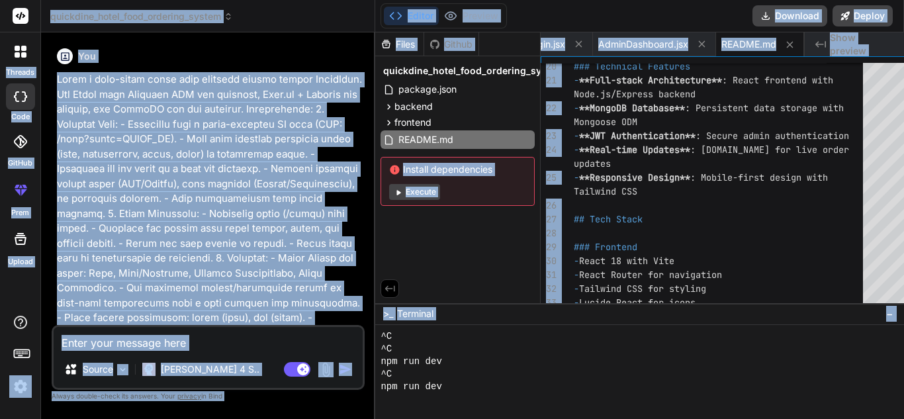
click at [303, 213] on p at bounding box center [209, 325] width 305 height 506
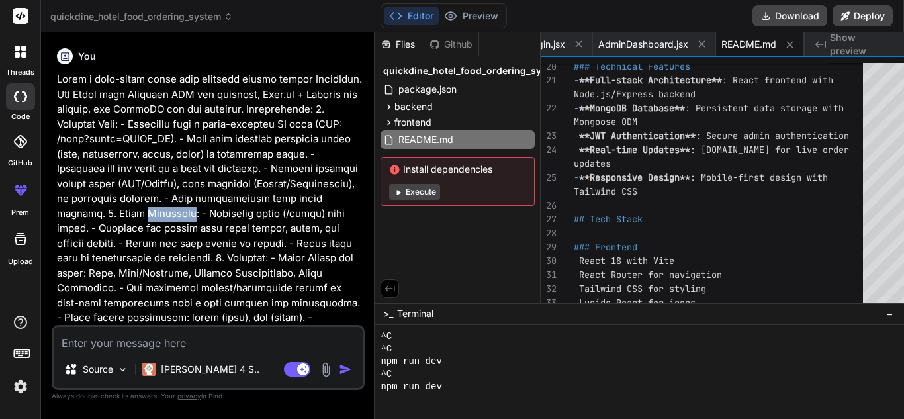
click at [303, 213] on p at bounding box center [209, 325] width 305 height 506
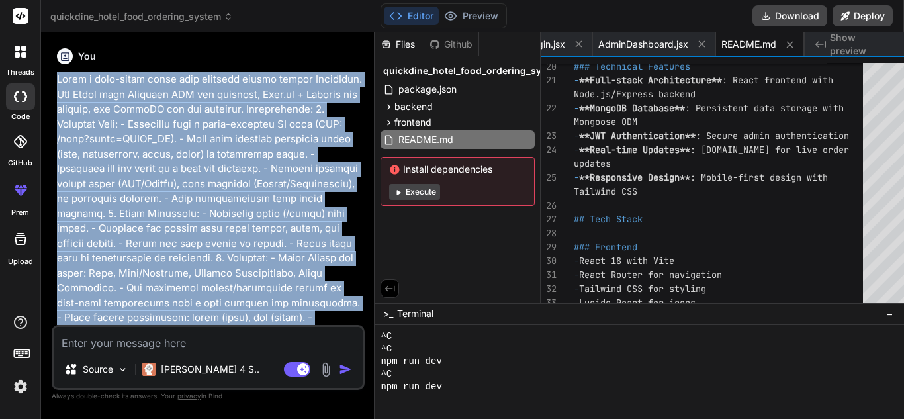
click at [303, 213] on p at bounding box center [209, 325] width 305 height 506
click at [303, 214] on p at bounding box center [209, 325] width 305 height 506
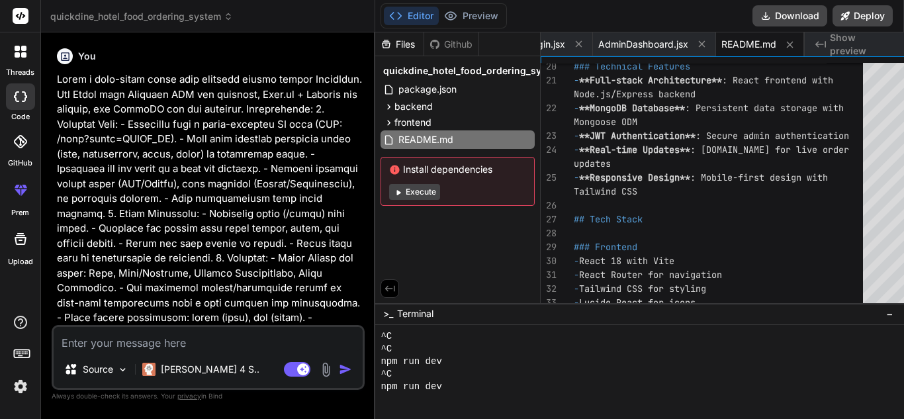
click at [303, 214] on p at bounding box center [209, 325] width 305 height 506
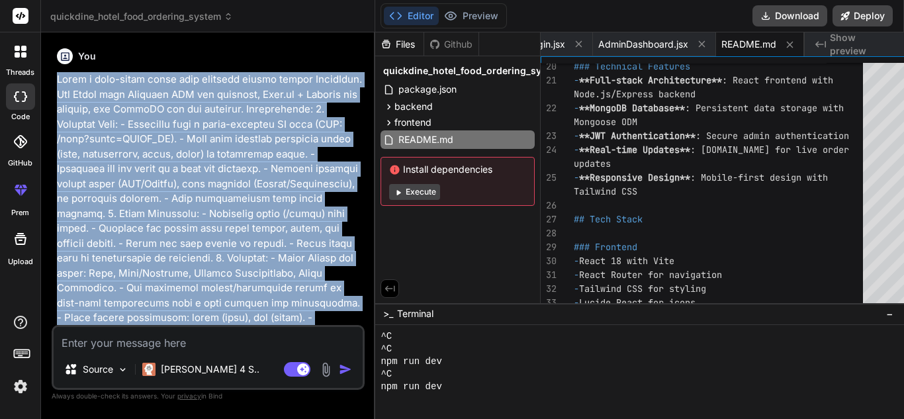
click at [303, 214] on p at bounding box center [209, 325] width 305 height 506
copy div "Build a full-stack hotel food ordering system called QuickDine. Use React with …"
click at [318, 230] on p at bounding box center [209, 325] width 305 height 506
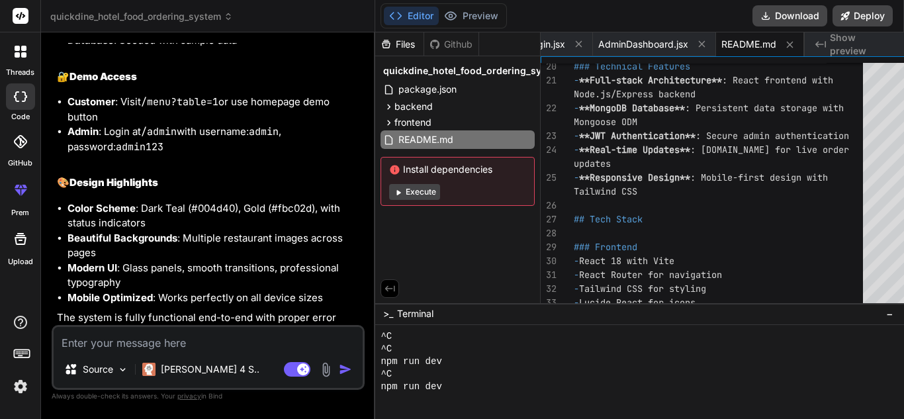
scroll to position [2766, 0]
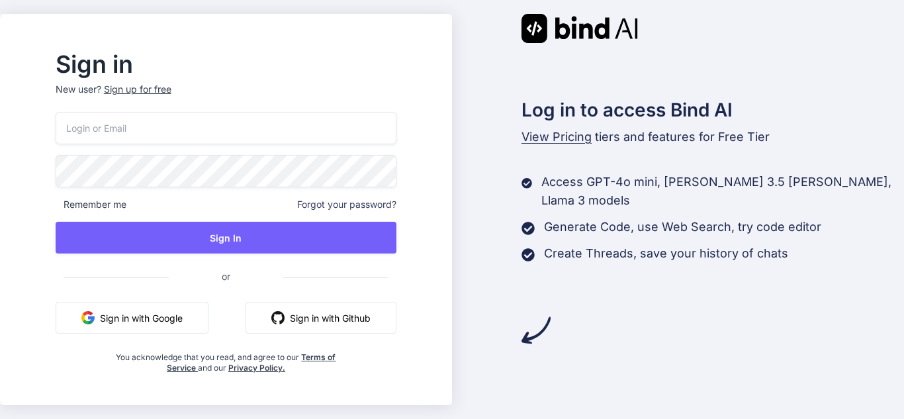
click at [206, 315] on button "Sign in with Google" at bounding box center [132, 318] width 153 height 32
